Goal: Book appointment/travel/reservation

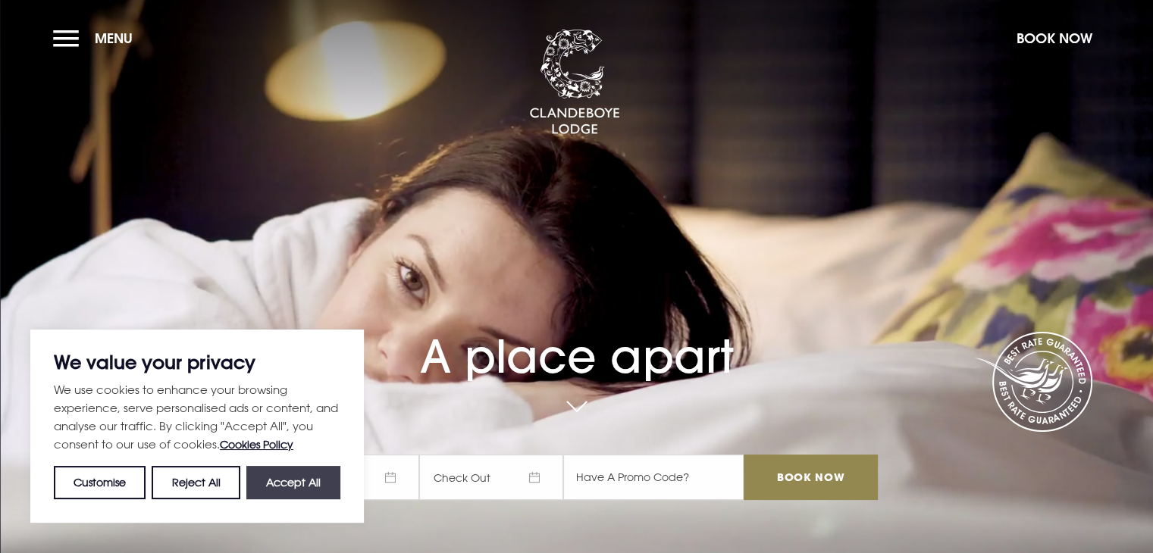
click at [318, 483] on button "Accept All" at bounding box center [293, 482] width 94 height 33
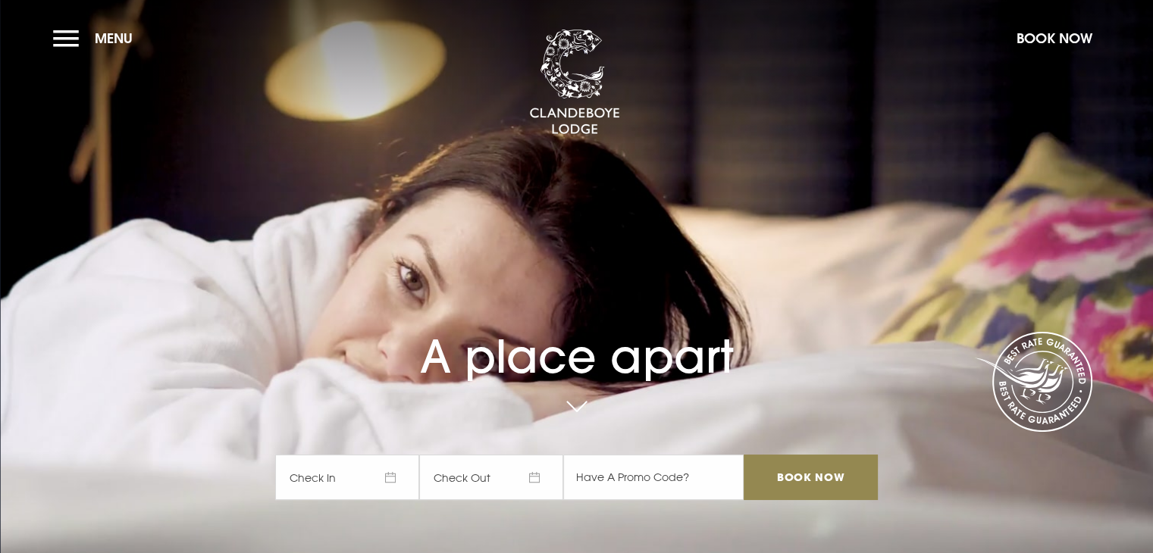
checkbox input "true"
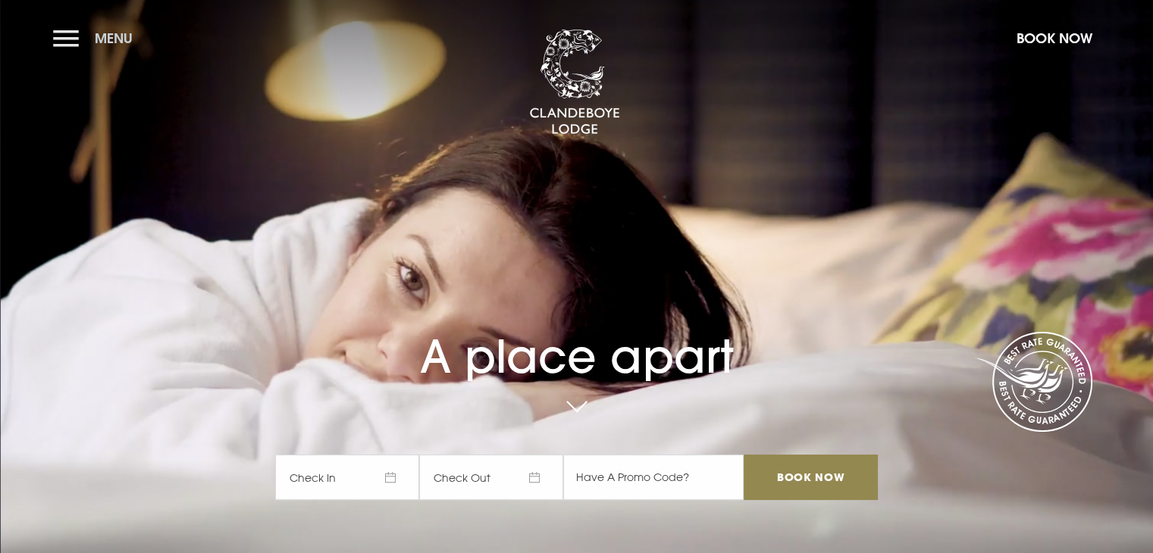
click at [70, 46] on button "Menu" at bounding box center [96, 38] width 87 height 33
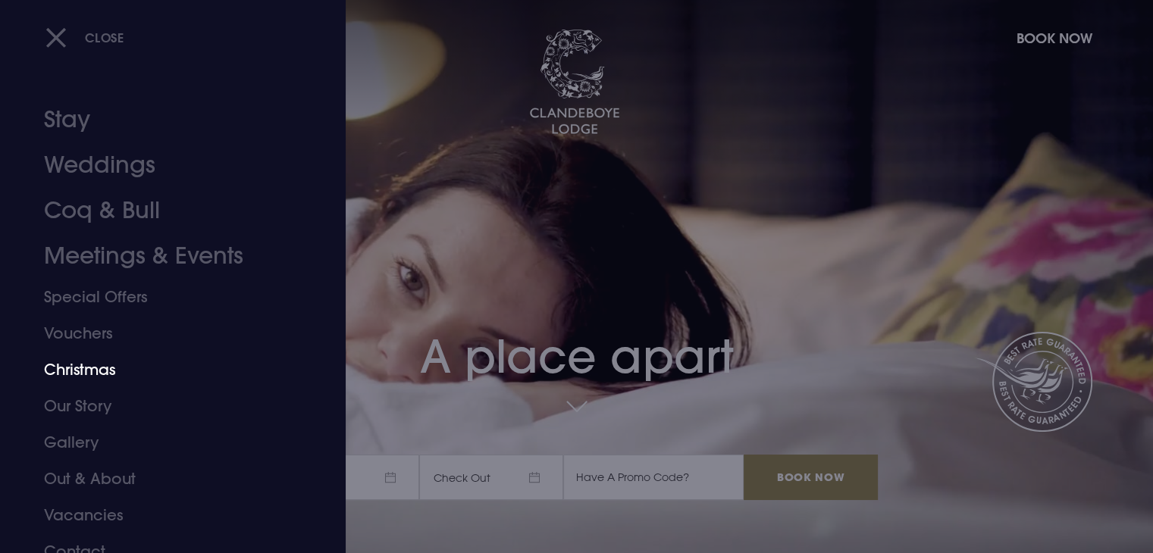
scroll to position [17, 0]
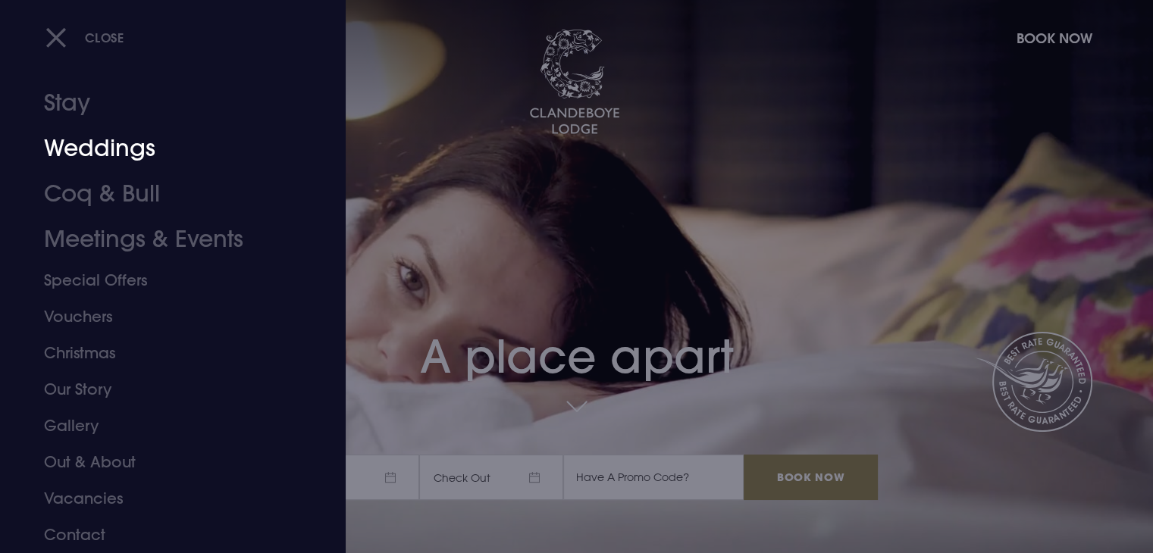
click at [100, 149] on link "Weddings" at bounding box center [164, 148] width 240 height 45
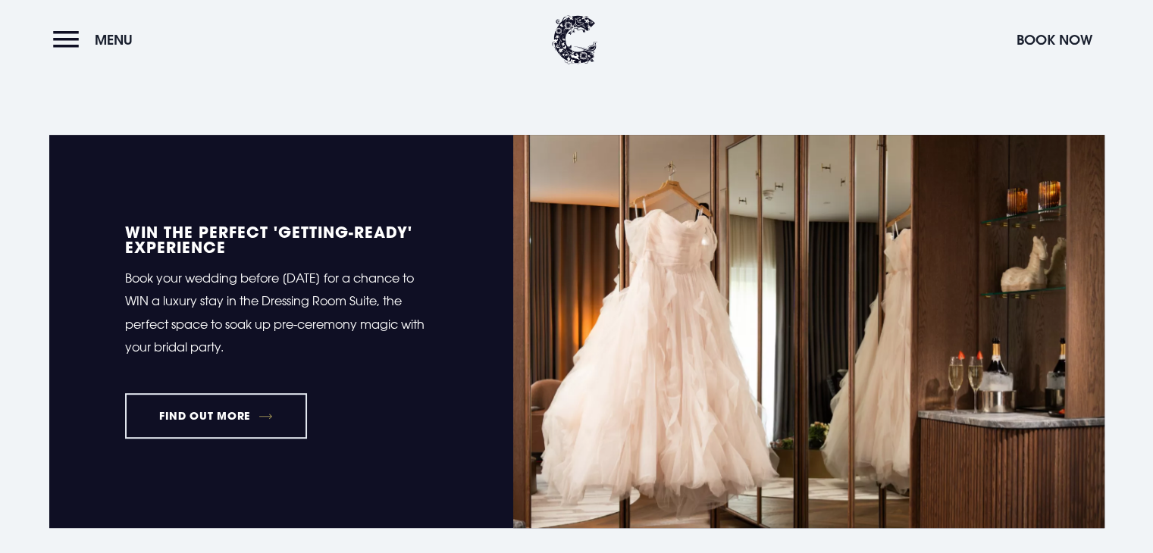
scroll to position [615, 0]
click at [1121, 136] on div "WIN the perfect 'Getting-Ready' experience Book your wedding before 5th Septemb…" at bounding box center [576, 331] width 1091 height 393
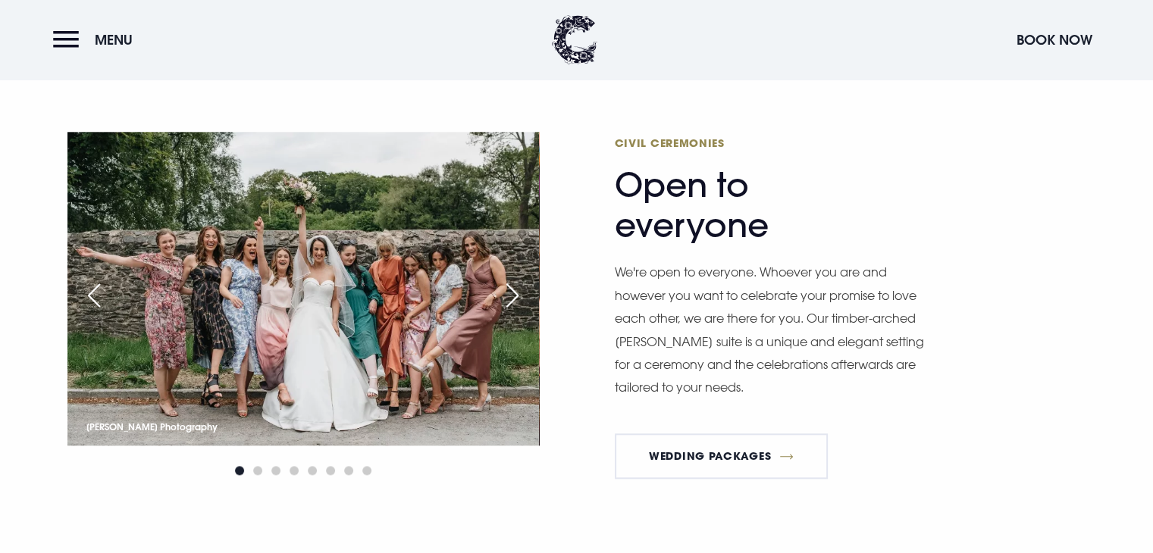
scroll to position [1689, 0]
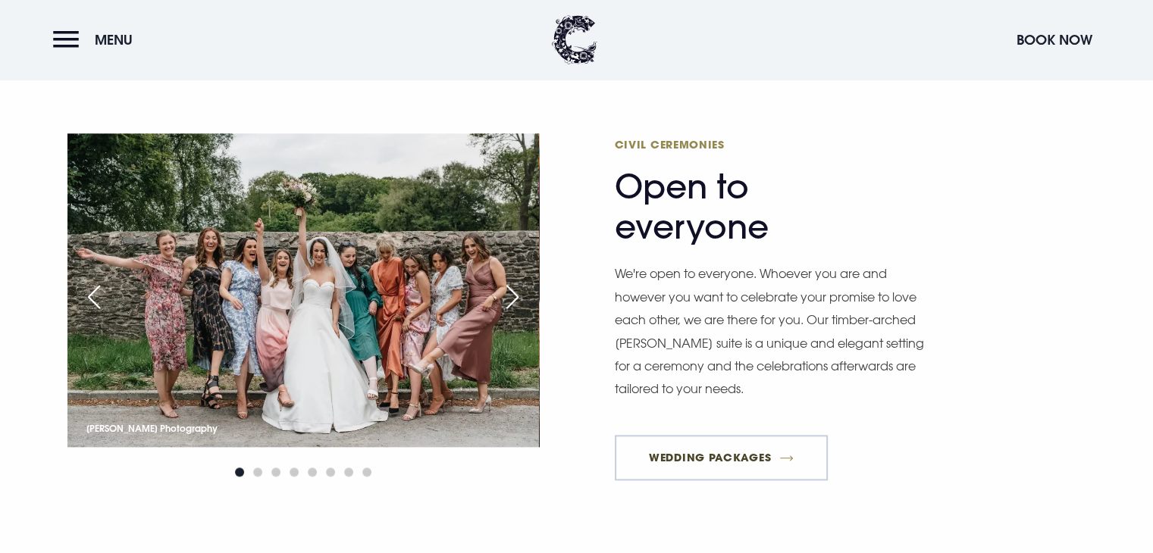
click at [759, 466] on link "Wedding Packages" at bounding box center [722, 457] width 214 height 45
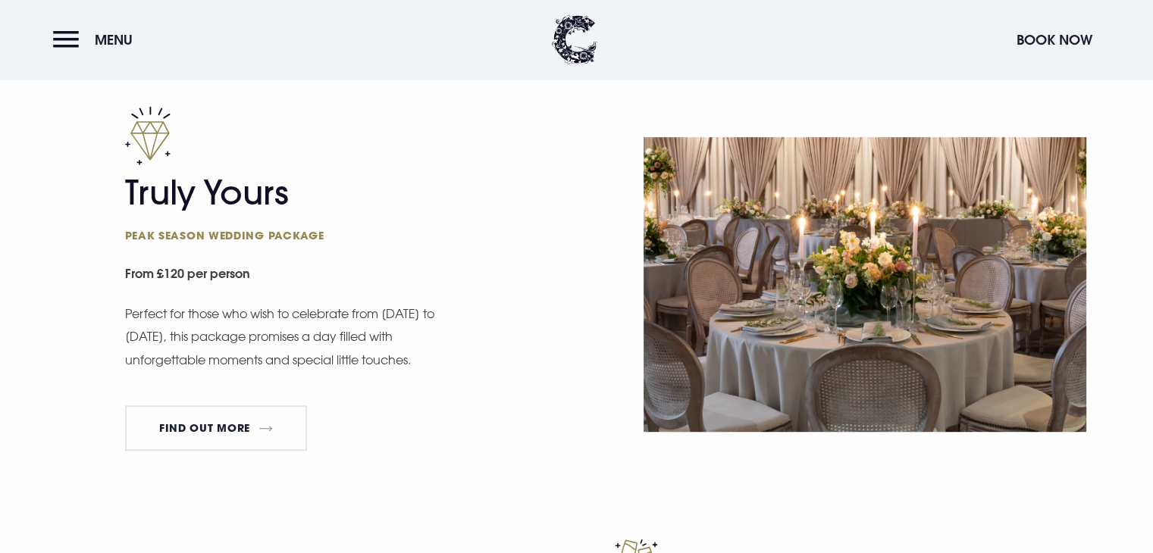
scroll to position [884, 0]
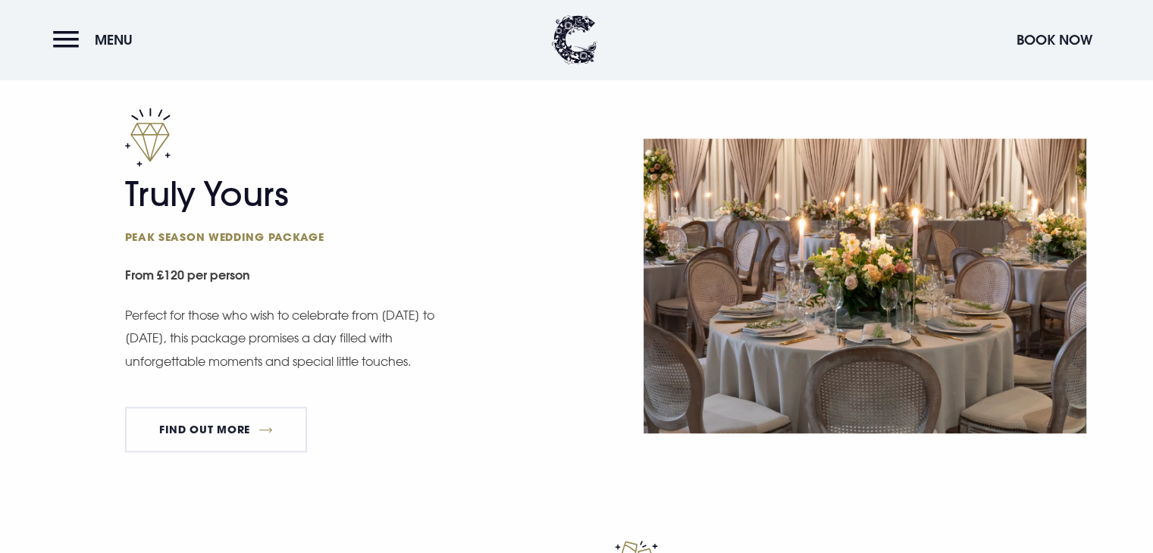
click at [451, 355] on div "Truly Yours Peak season wedding package From £120 per person Perfect for those …" at bounding box center [346, 286] width 443 height 357
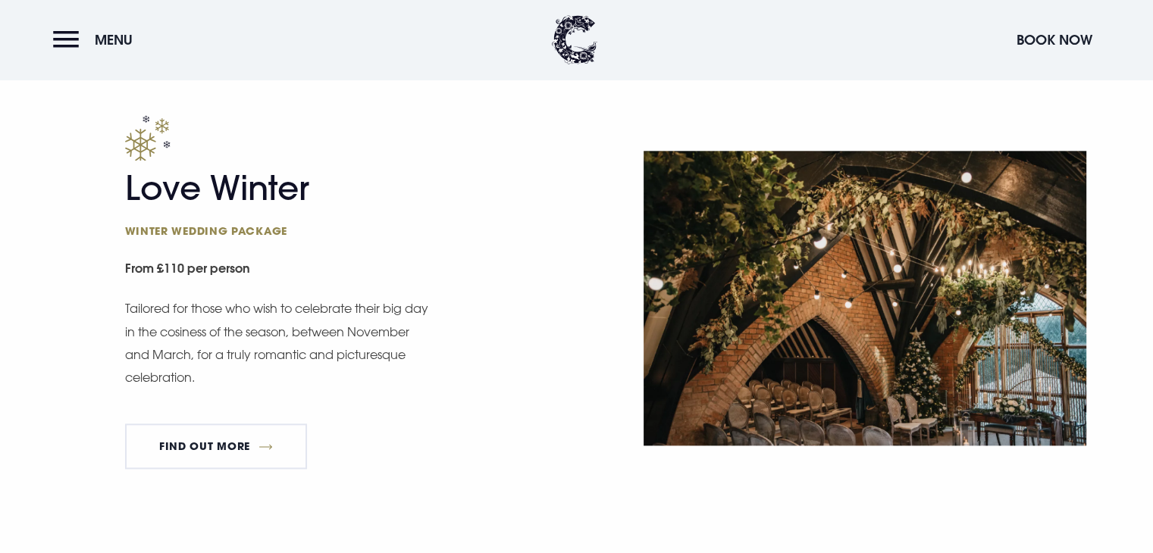
scroll to position [1721, 0]
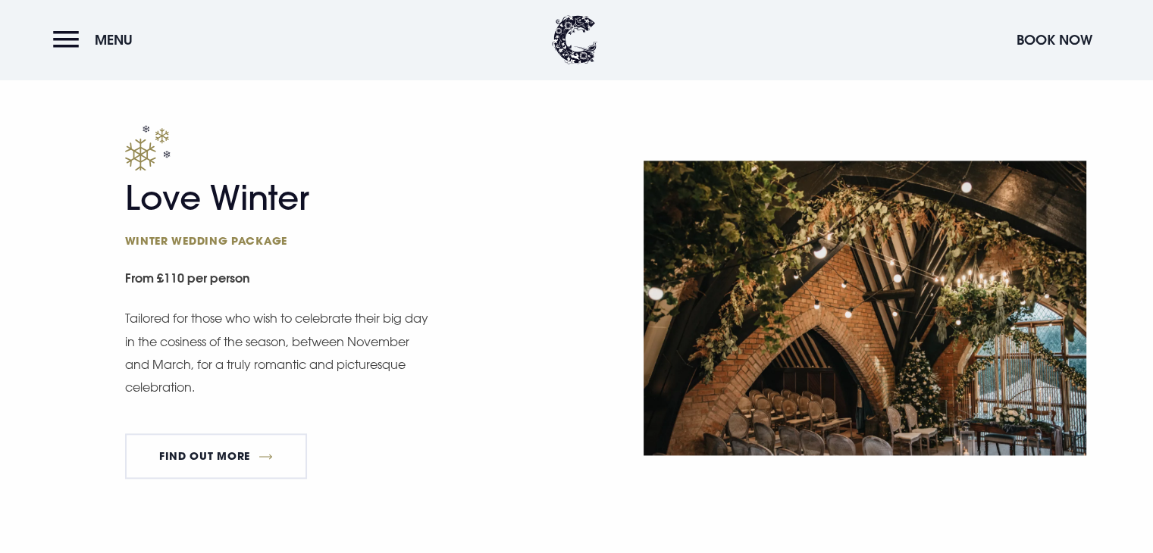
click at [609, 302] on div "Love Winter Winter wedding package From £110 per person Tailored for those who …" at bounding box center [576, 308] width 1055 height 366
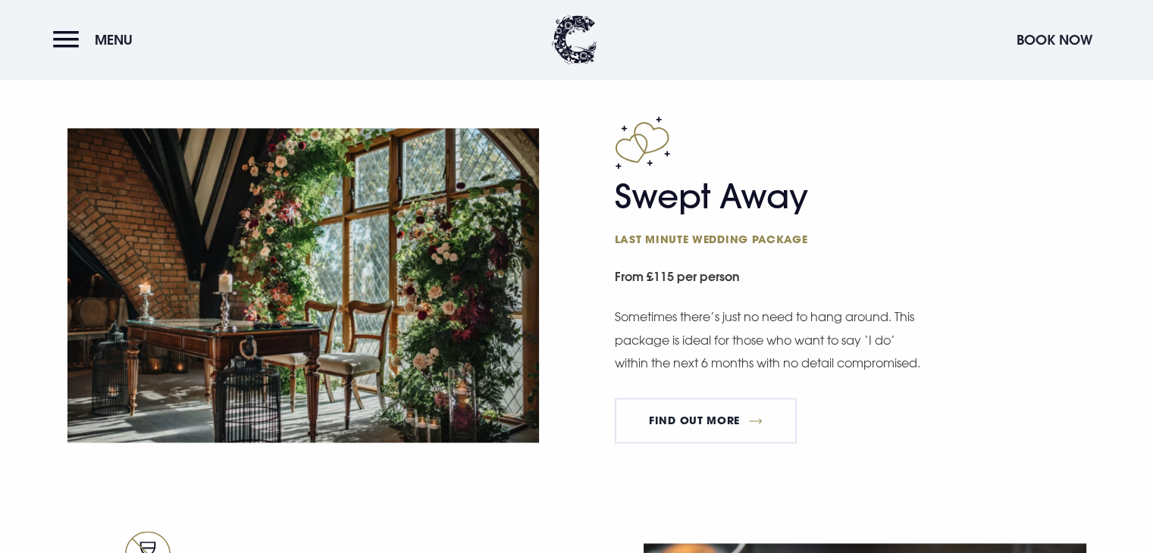
scroll to position [2171, 0]
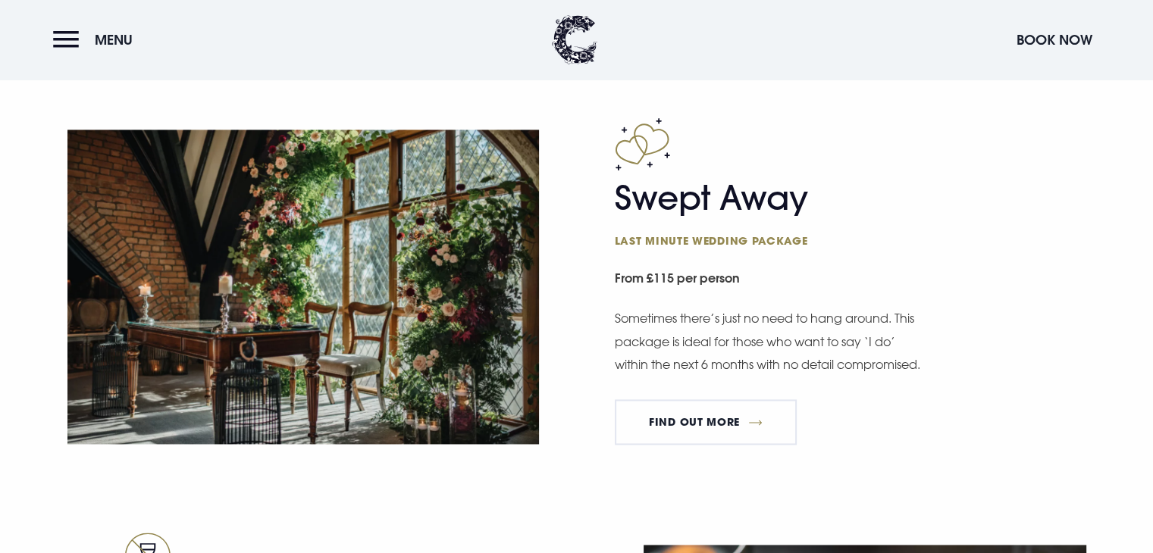
click at [847, 498] on div "Swept Away Last minute wedding package From £115 per person Sometimes there’s j…" at bounding box center [576, 324] width 1153 height 415
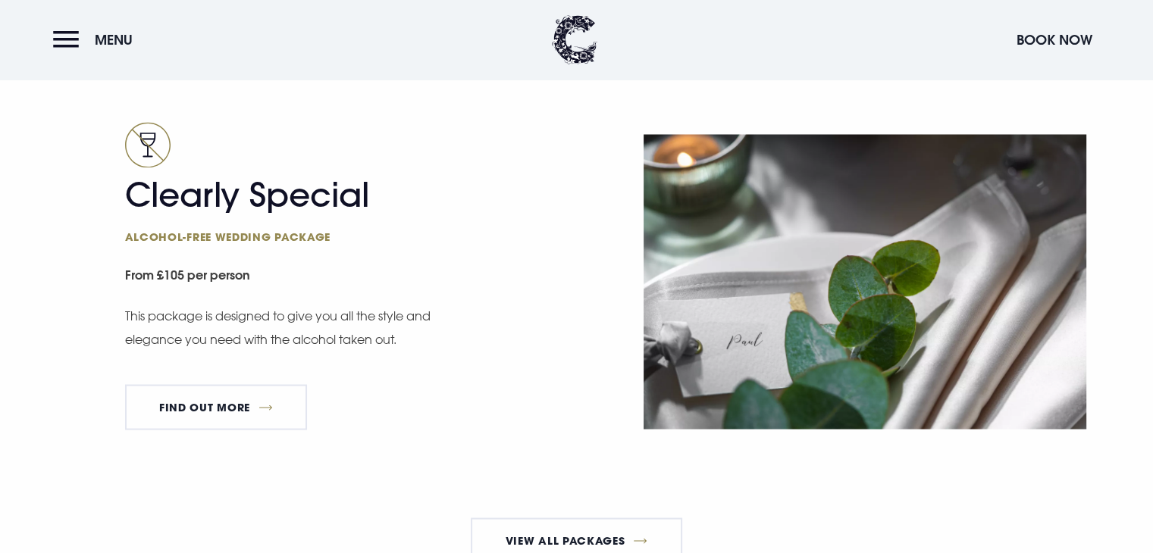
scroll to position [2582, 0]
click at [393, 293] on small "From £105 per person" at bounding box center [346, 276] width 443 height 34
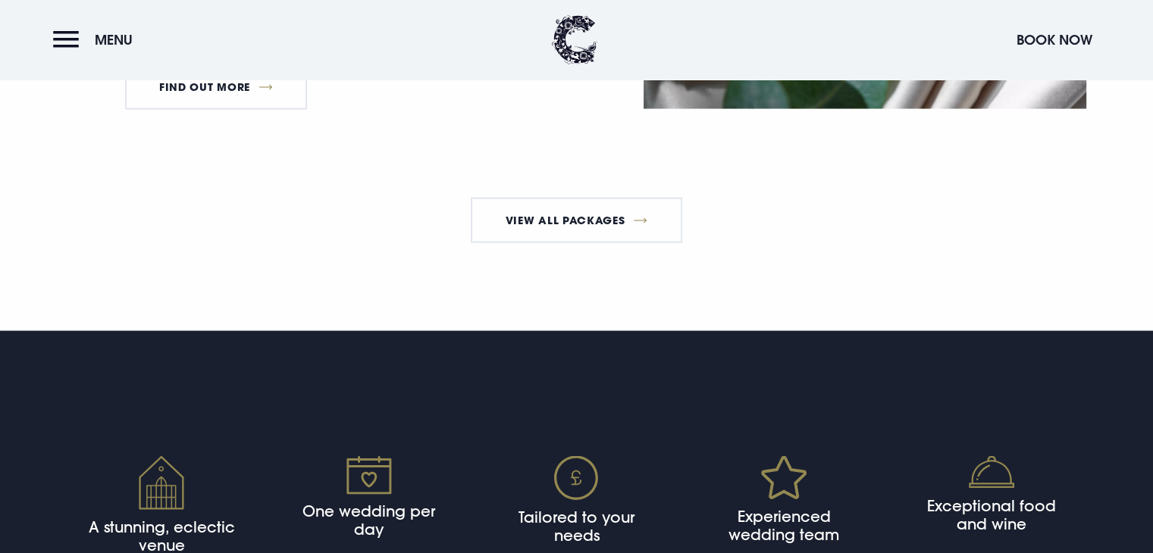
scroll to position [2845, 0]
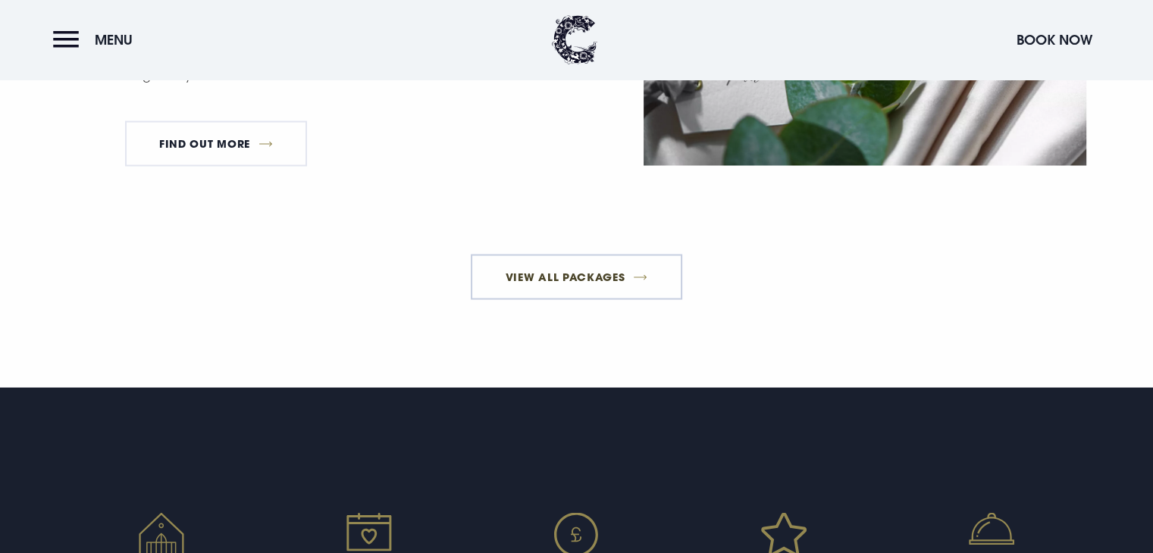
click at [546, 293] on link "View All Packages" at bounding box center [576, 276] width 211 height 45
